Goal: Register for event/course

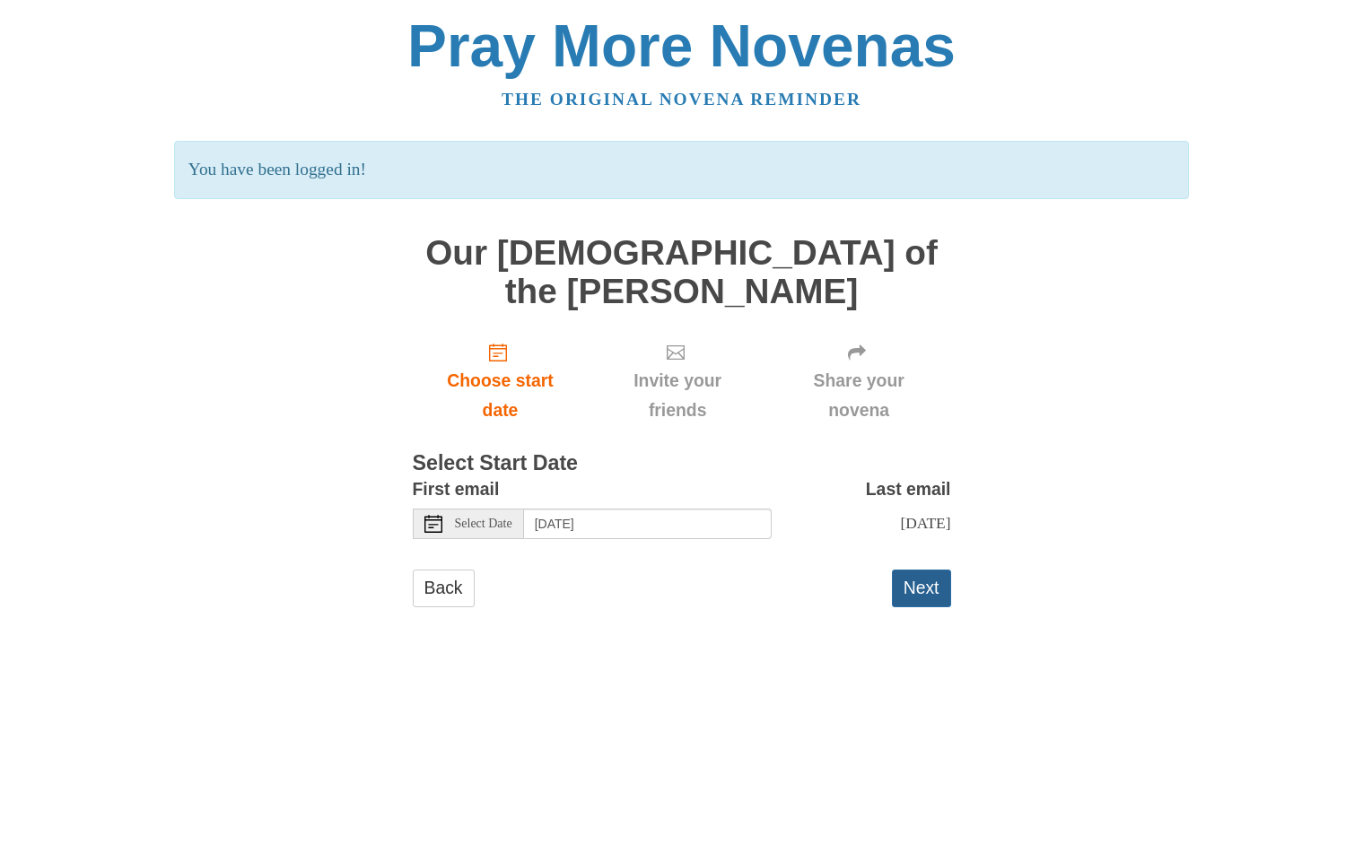
click at [926, 570] on button "Next" at bounding box center [921, 588] width 59 height 37
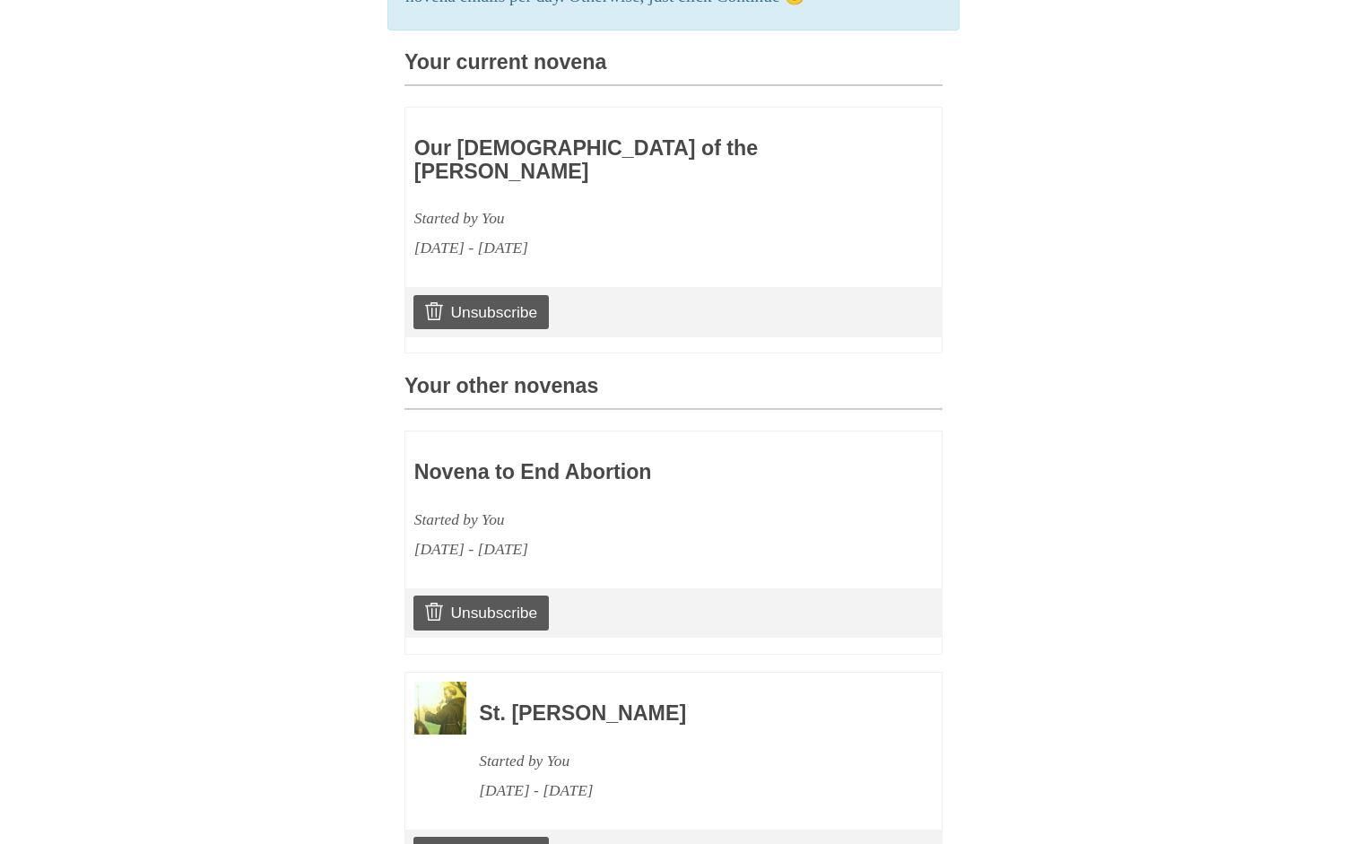
scroll to position [615, 0]
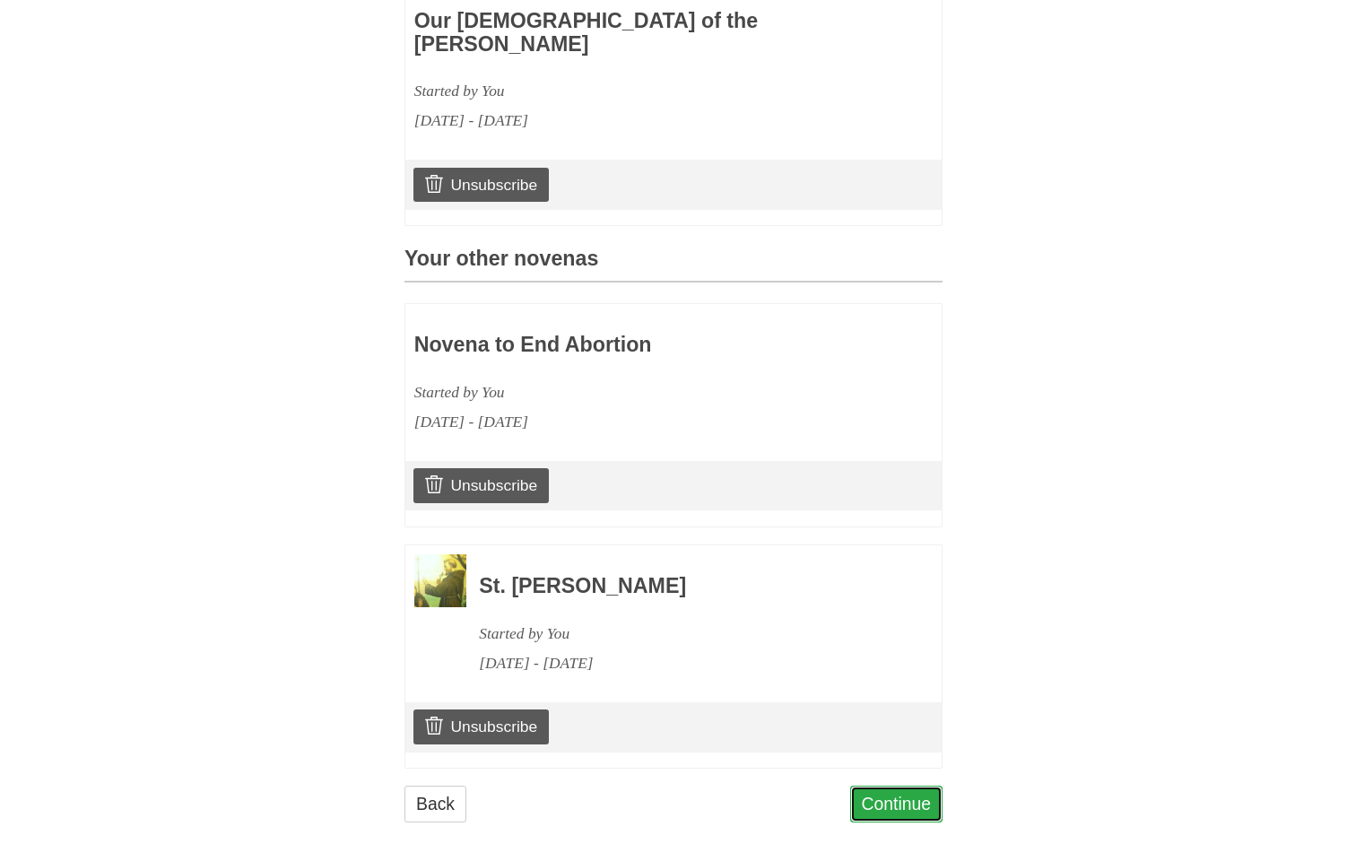
click at [898, 786] on link "Continue" at bounding box center [896, 804] width 93 height 37
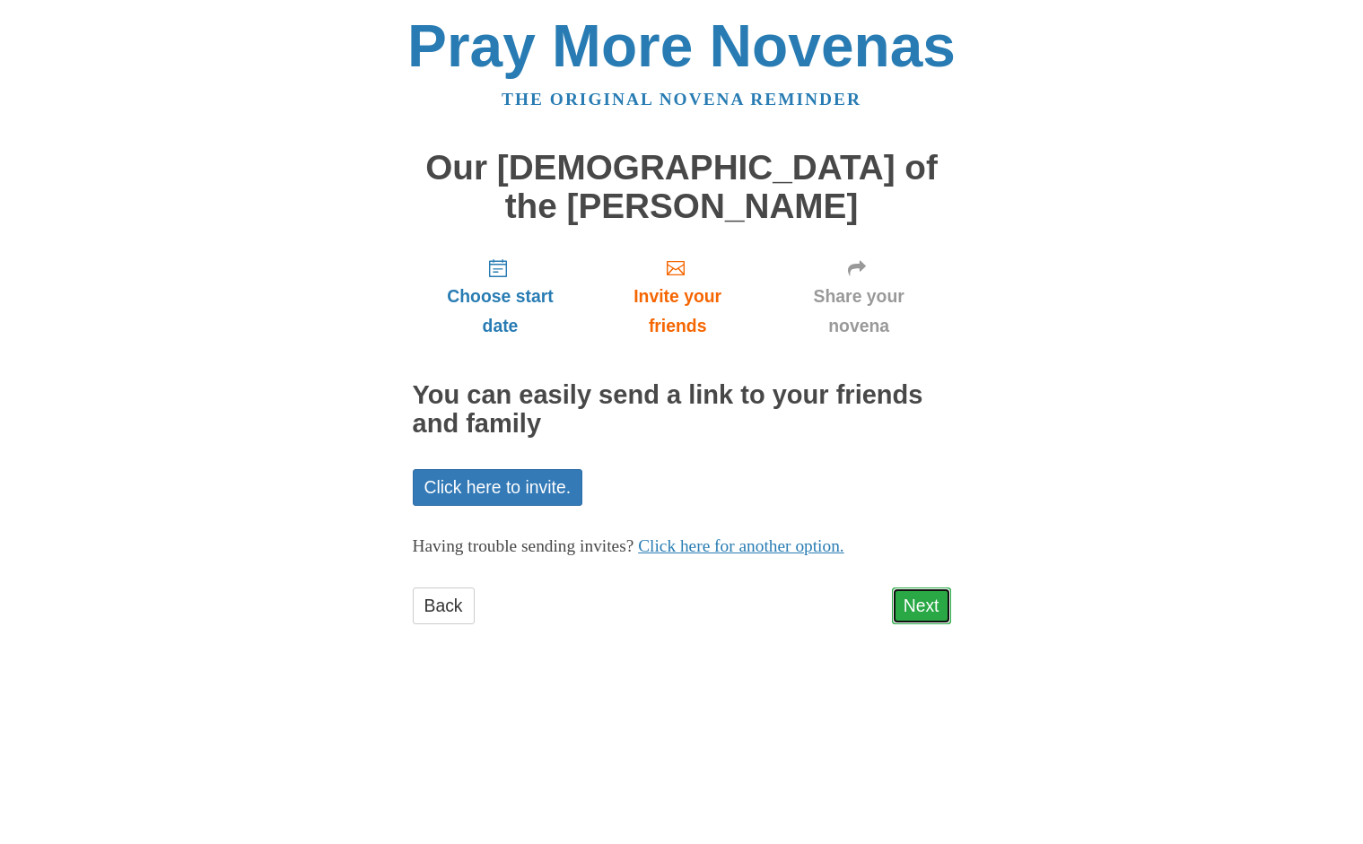
click at [910, 588] on link "Next" at bounding box center [921, 606] width 59 height 37
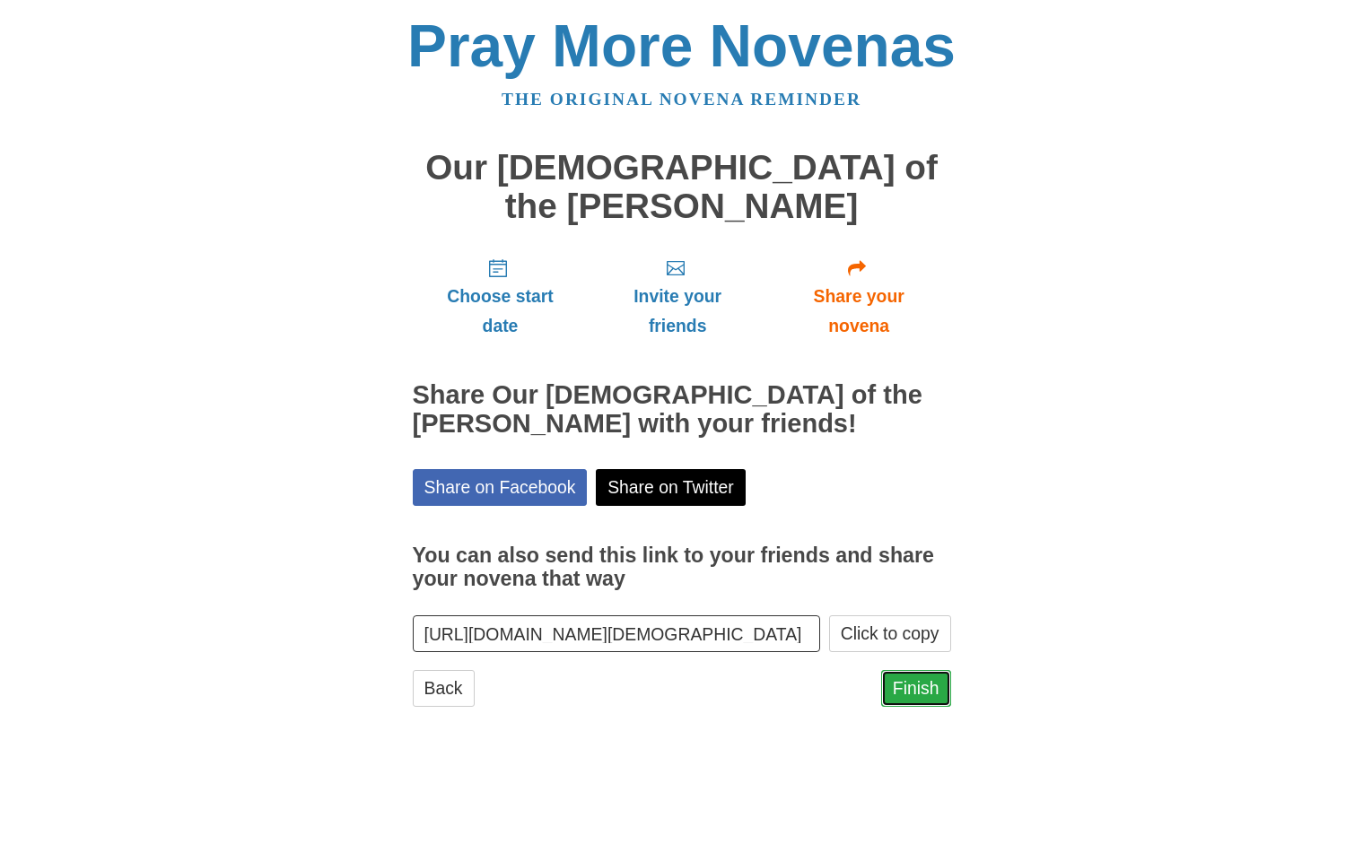
click at [918, 670] on link "Finish" at bounding box center [916, 688] width 70 height 37
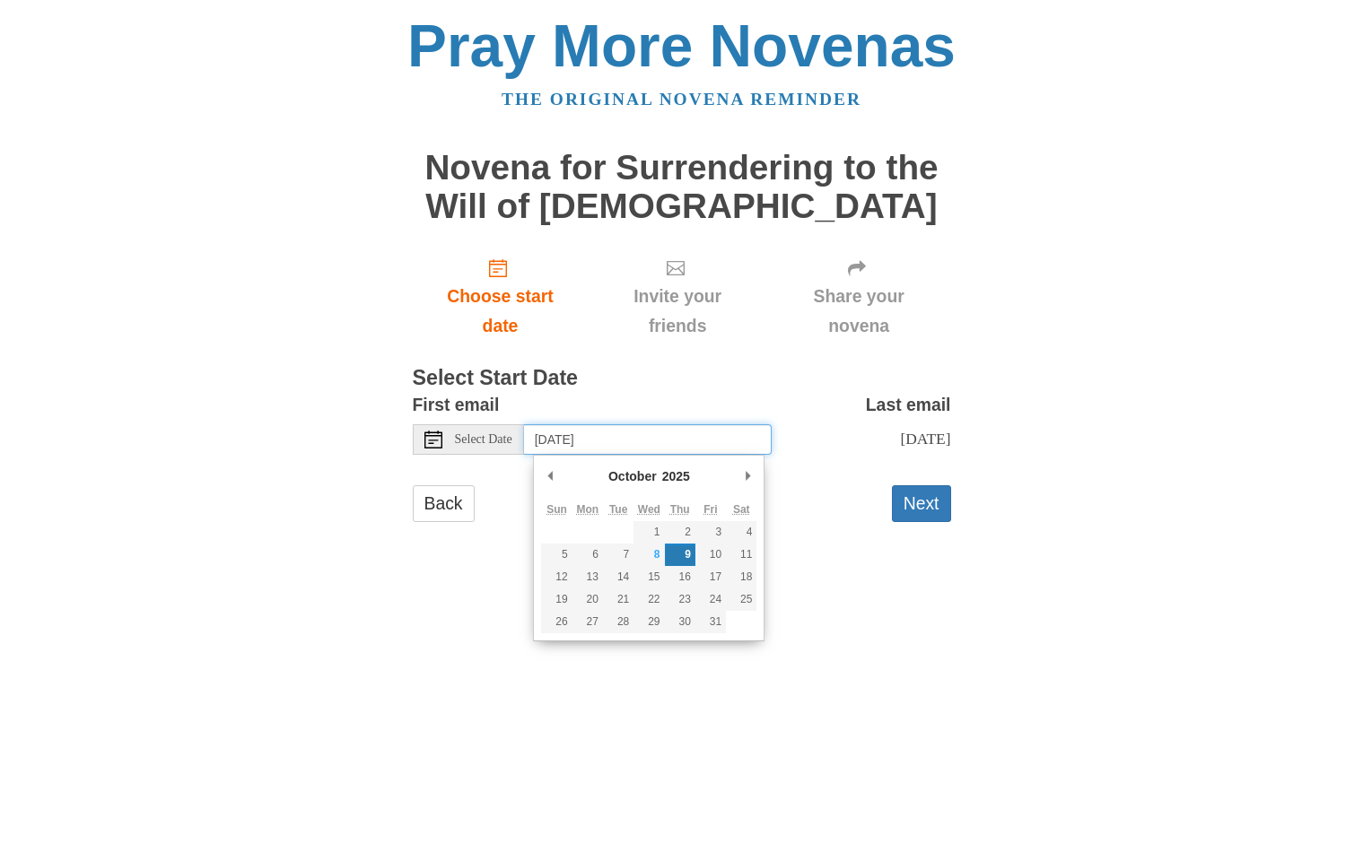
click at [650, 437] on input "Thursday, October 9th" at bounding box center [648, 439] width 248 height 30
type input "Saturday, October 18th"
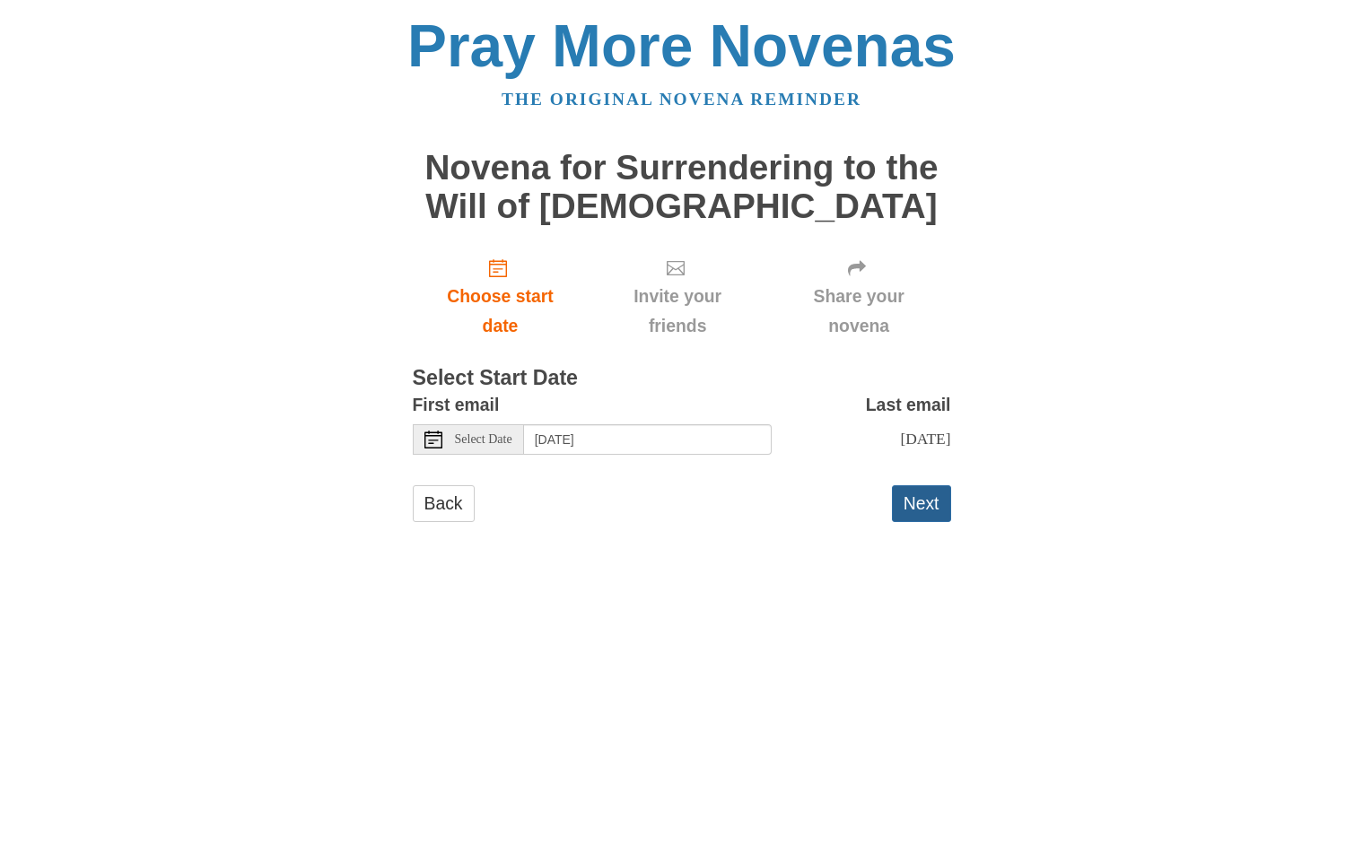
click at [923, 503] on button "Next" at bounding box center [921, 503] width 59 height 37
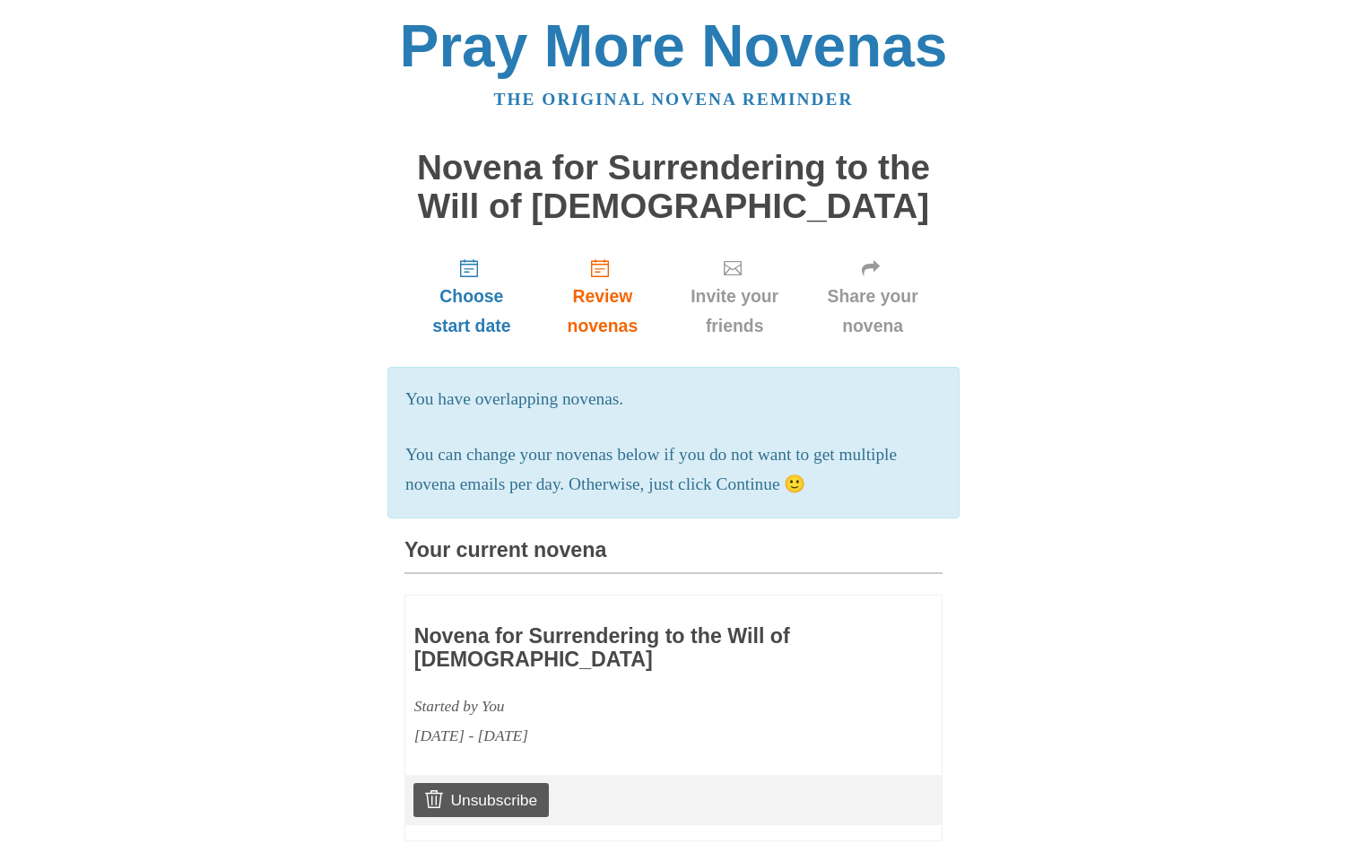
click at [549, 667] on h3 "Novena for Surrendering to the Will of [DEMOGRAPHIC_DATA]" at bounding box center [621, 648] width 414 height 46
drag, startPoint x: 431, startPoint y: 669, endPoint x: 444, endPoint y: 669, distance: 12.6
click at [431, 668] on h3 "Novena for Surrendering to the Will of [DEMOGRAPHIC_DATA]" at bounding box center [621, 648] width 414 height 46
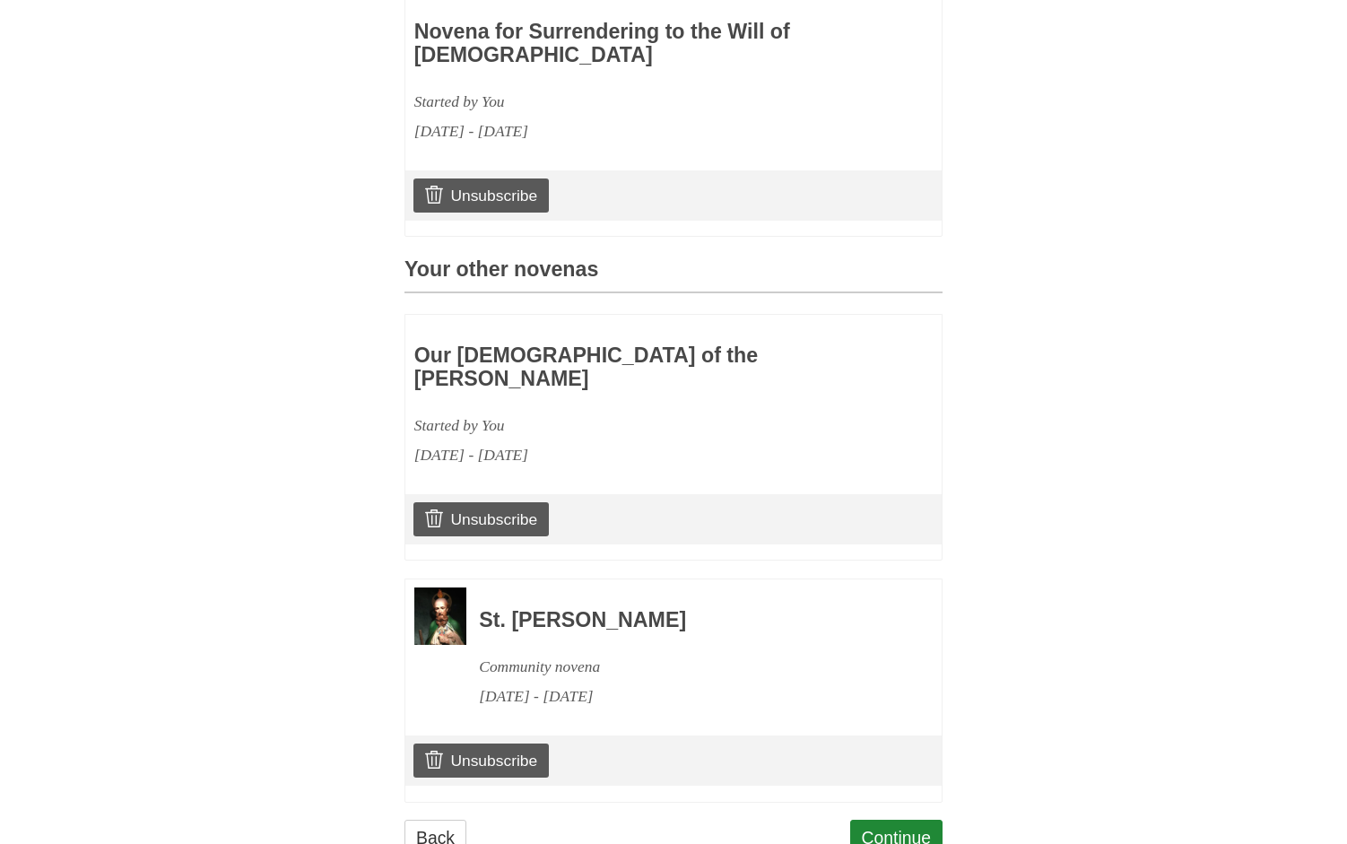
scroll to position [676, 0]
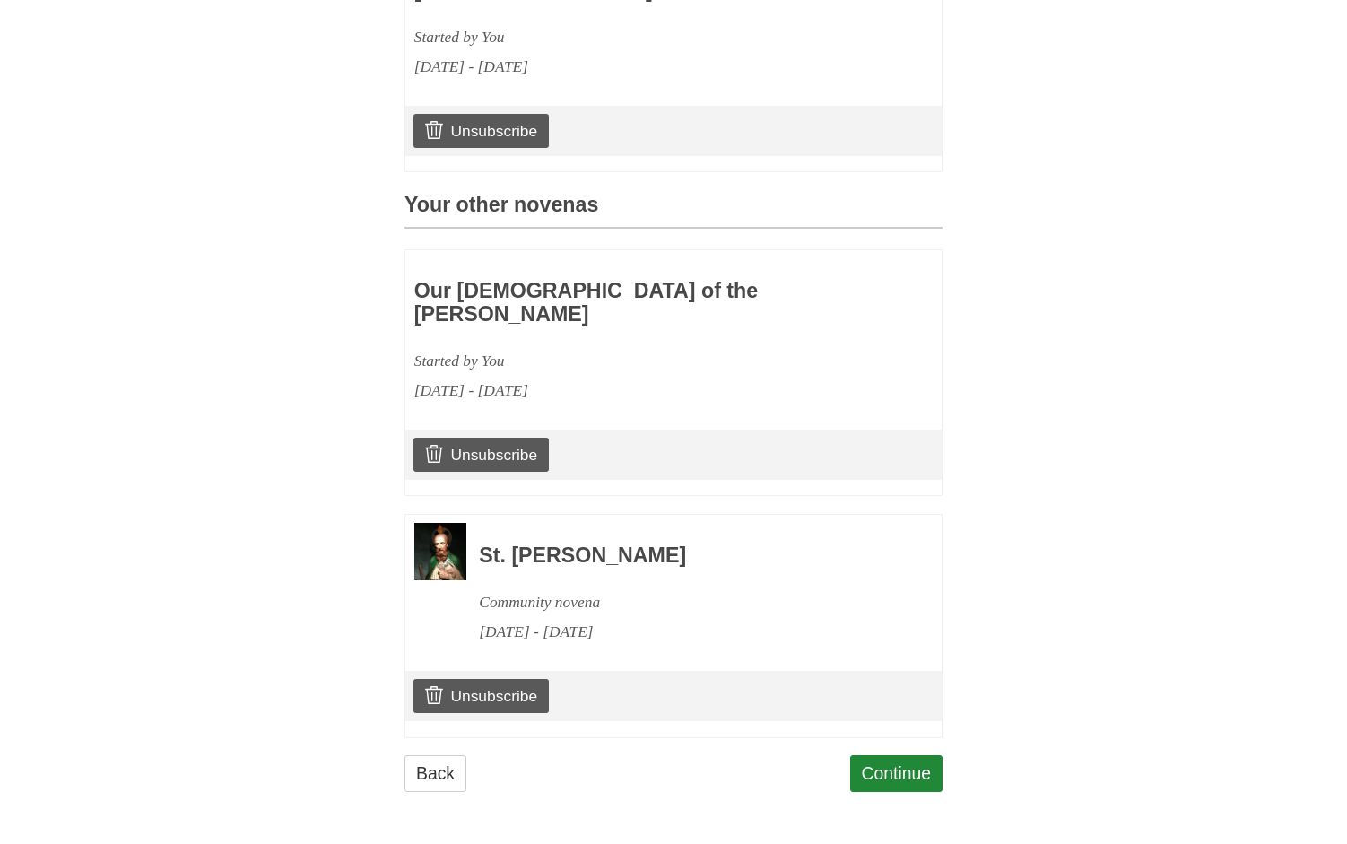
drag, startPoint x: 1337, startPoint y: 623, endPoint x: 1338, endPoint y: 512, distance: 110.3
click at [1338, 512] on body "Pray More Novenas The original novena reminder Novena for Surrendering to the W…" at bounding box center [673, 87] width 1347 height 1513
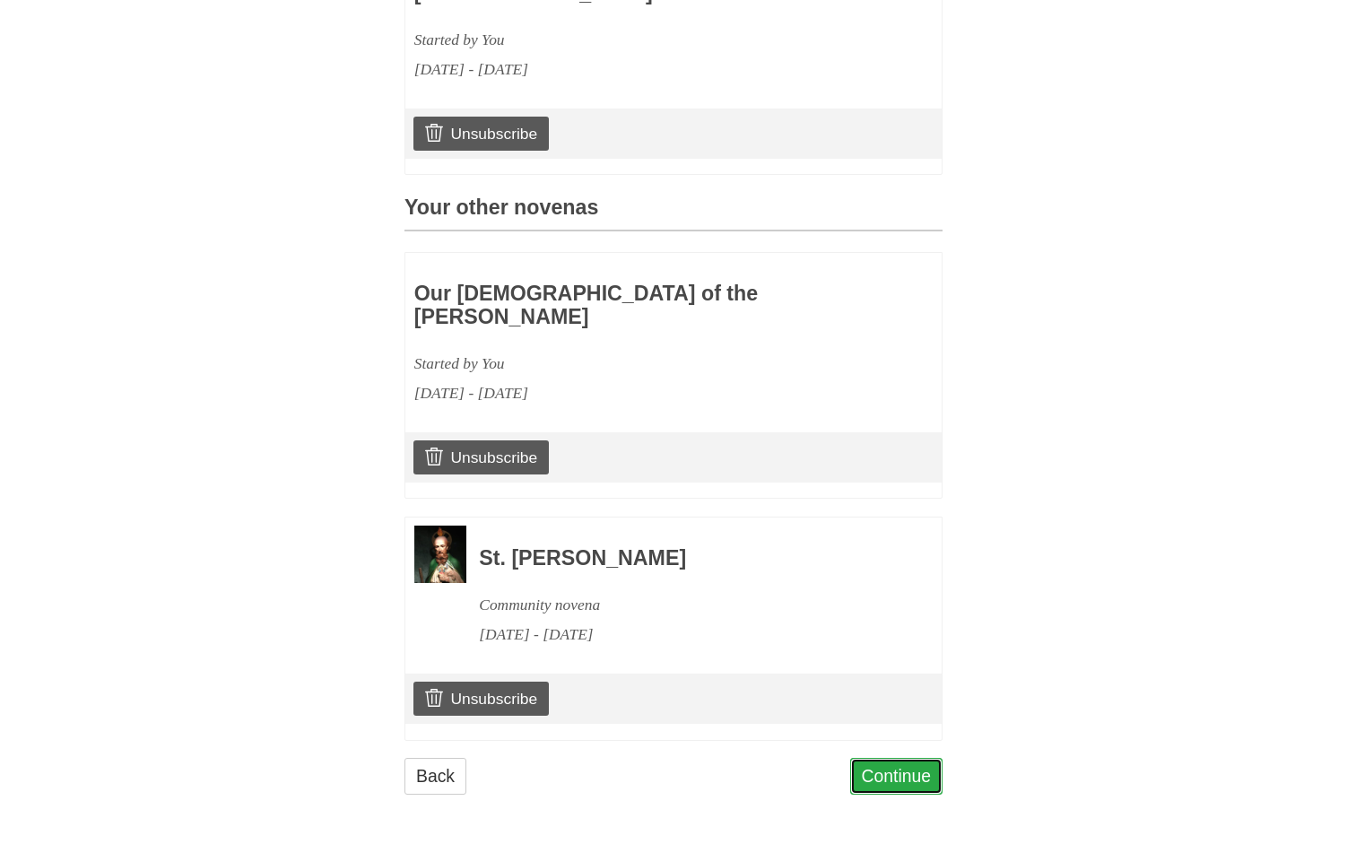
click at [910, 780] on link "Continue" at bounding box center [896, 776] width 93 height 37
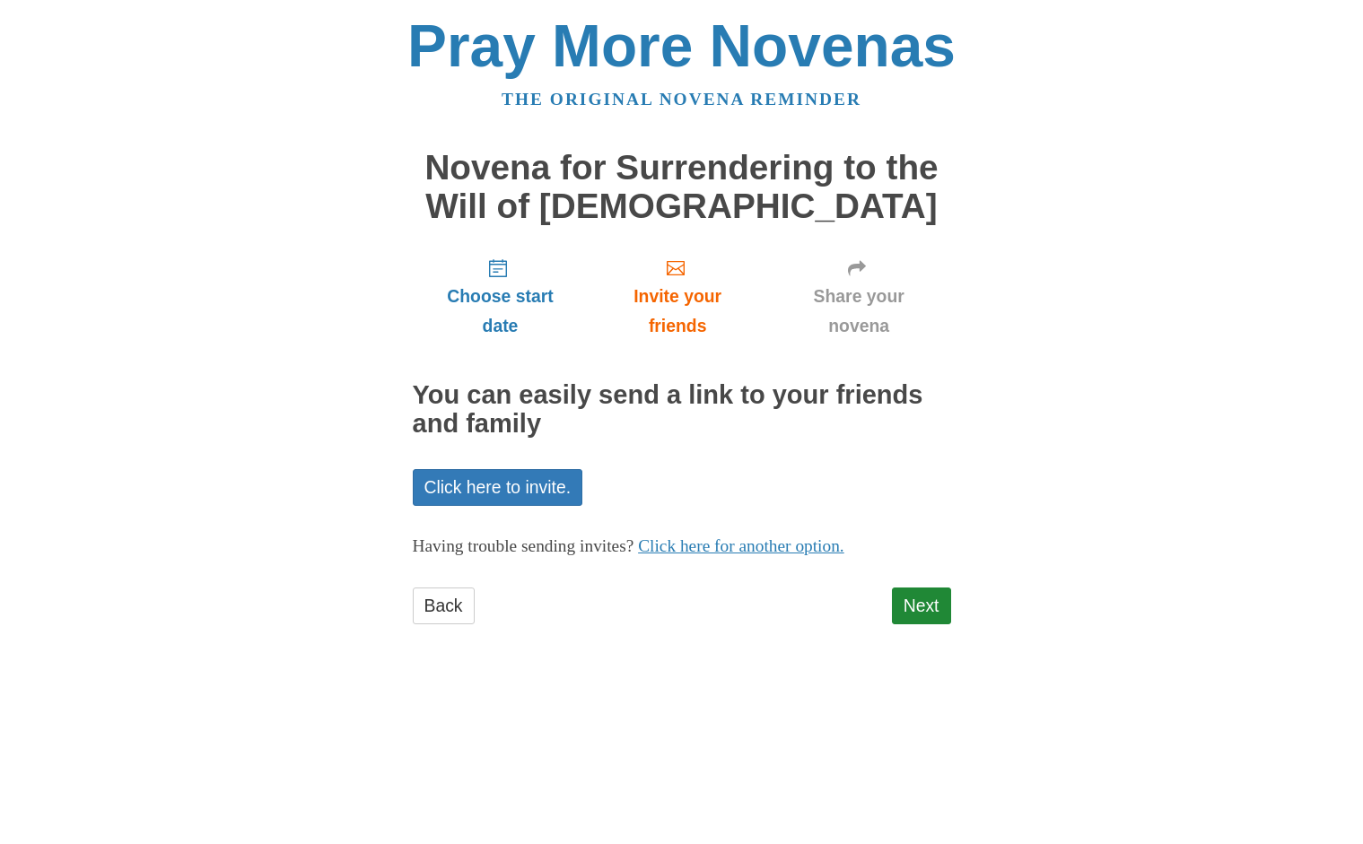
click at [1267, 408] on body "Pray More Novenas The original novena reminder Novena for Surrendering to the W…" at bounding box center [681, 338] width 1363 height 677
click at [673, 168] on h1 "Novena for Surrendering to the Will of [DEMOGRAPHIC_DATA]" at bounding box center [682, 187] width 538 height 76
click at [673, 167] on h1 "Novena for Surrendering to the Will of [DEMOGRAPHIC_DATA]" at bounding box center [682, 187] width 538 height 76
click at [672, 166] on h1 "Novena for Surrendering to the Will of [DEMOGRAPHIC_DATA]" at bounding box center [682, 187] width 538 height 76
click at [406, 159] on div "Pray More Novenas The original novena reminder Novena for Surrendering to the W…" at bounding box center [682, 338] width 1050 height 677
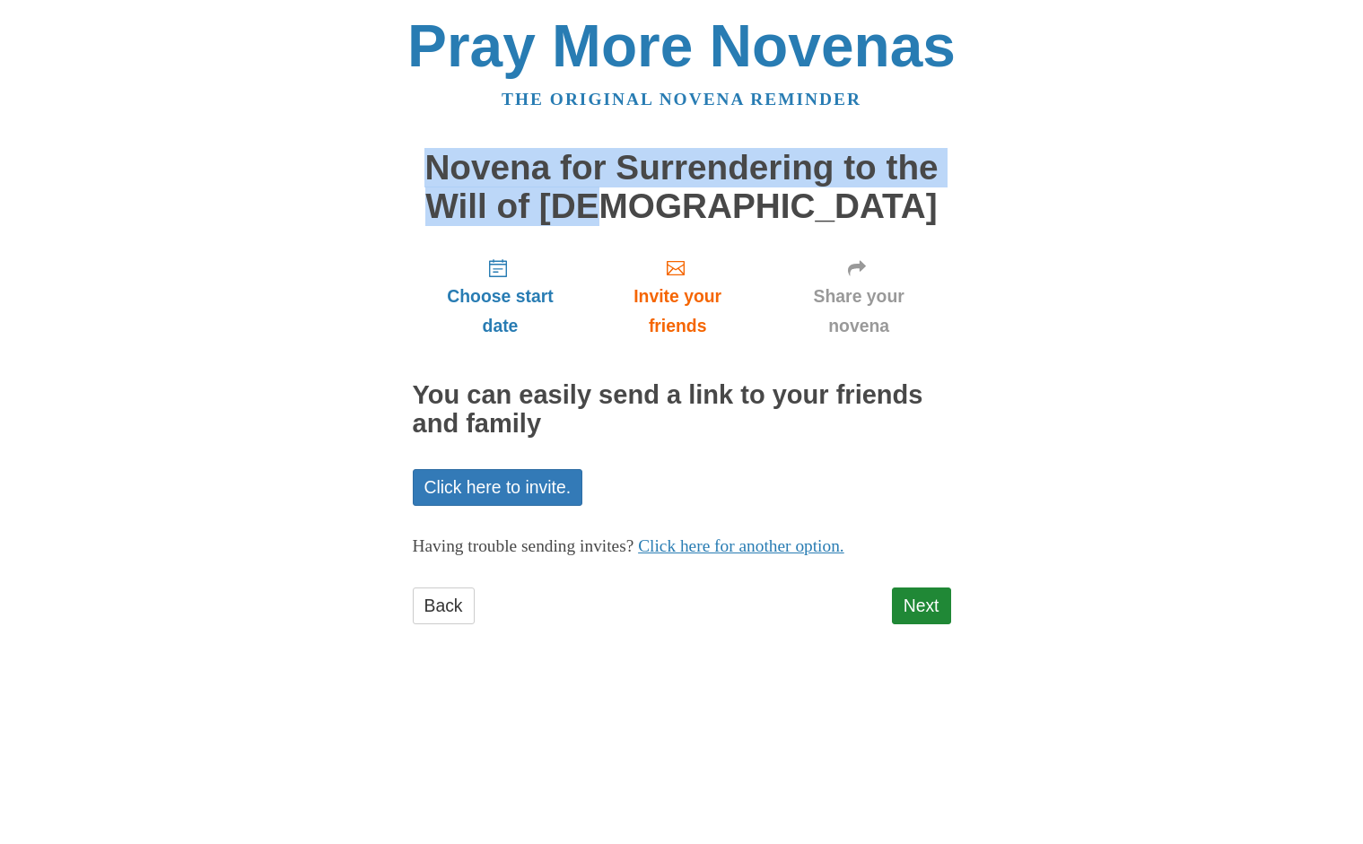
drag, startPoint x: 406, startPoint y: 161, endPoint x: 800, endPoint y: 218, distance: 398.0
click at [800, 218] on div "Pray More Novenas The original novena reminder Novena for Surrendering to the W…" at bounding box center [682, 338] width 1050 height 677
